Goal: Information Seeking & Learning: Learn about a topic

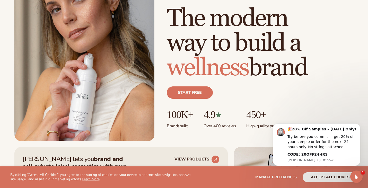
scroll to position [104, 0]
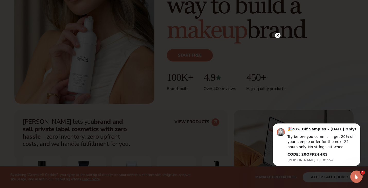
click at [277, 34] on circle at bounding box center [277, 35] width 5 height 5
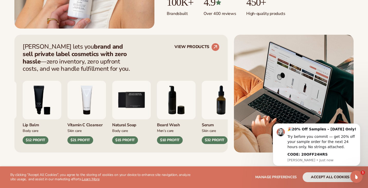
scroll to position [181, 0]
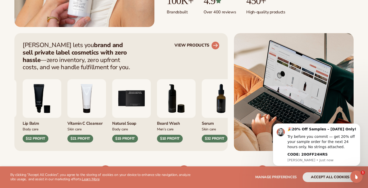
click at [216, 47] on circle at bounding box center [215, 45] width 11 height 11
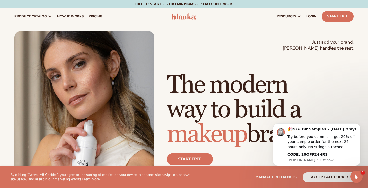
scroll to position [0, 0]
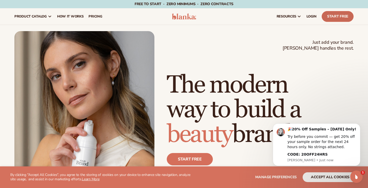
click at [338, 19] on link "Start Free" at bounding box center [338, 16] width 32 height 11
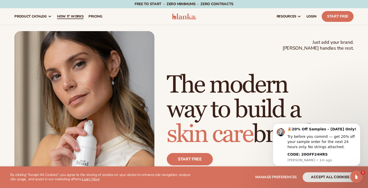
click at [72, 15] on span "How It Works" at bounding box center [70, 16] width 27 height 4
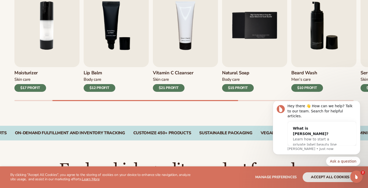
scroll to position [143, 0]
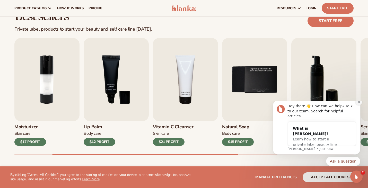
click at [359, 104] on icon "Dismiss notification" at bounding box center [359, 102] width 3 height 3
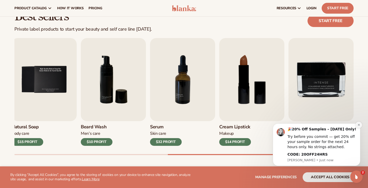
click at [359, 128] on button "Dismiss notification" at bounding box center [359, 125] width 7 height 7
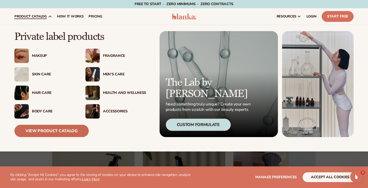
click at [40, 132] on link "View Product Catalog" at bounding box center [51, 131] width 74 height 12
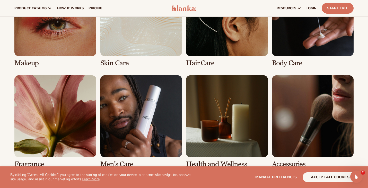
scroll to position [405, 0]
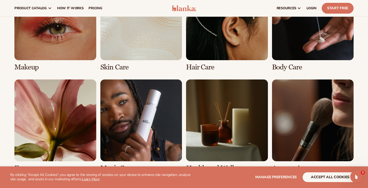
click at [62, 53] on link "1 / 8" at bounding box center [55, 25] width 82 height 93
click at [29, 67] on link "1 / 8" at bounding box center [55, 25] width 82 height 93
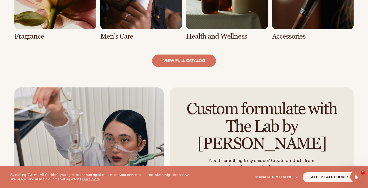
scroll to position [555, 0]
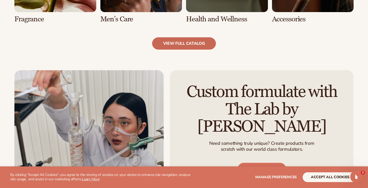
click at [179, 47] on link "view full catalog" at bounding box center [184, 43] width 64 height 12
